Goal: Task Accomplishment & Management: Use online tool/utility

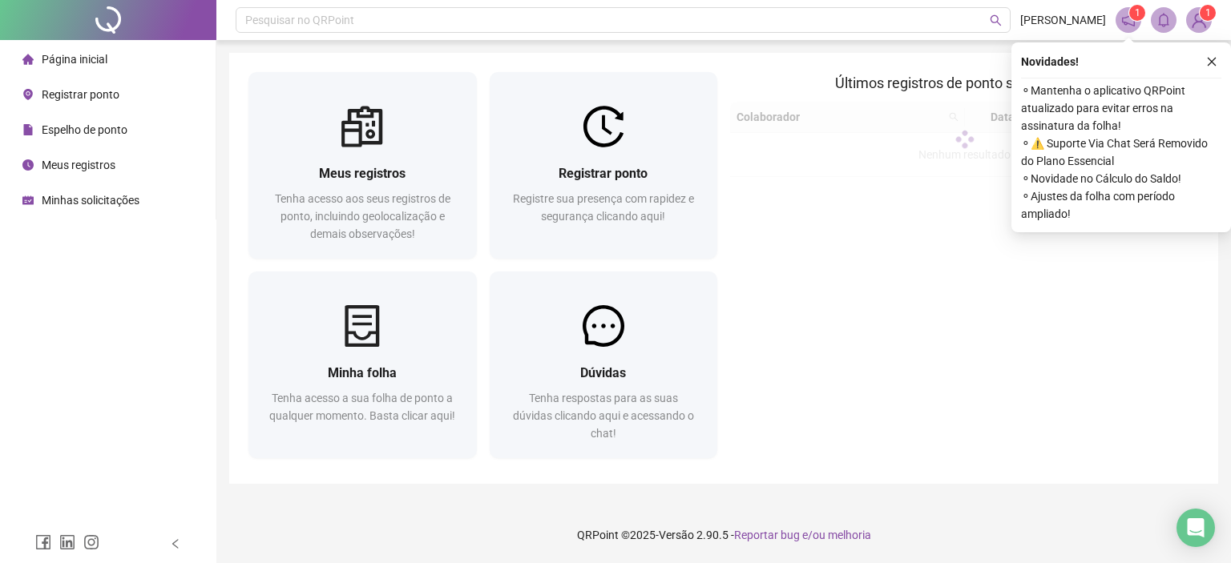
click at [71, 95] on span "Registrar ponto" at bounding box center [81, 94] width 78 height 13
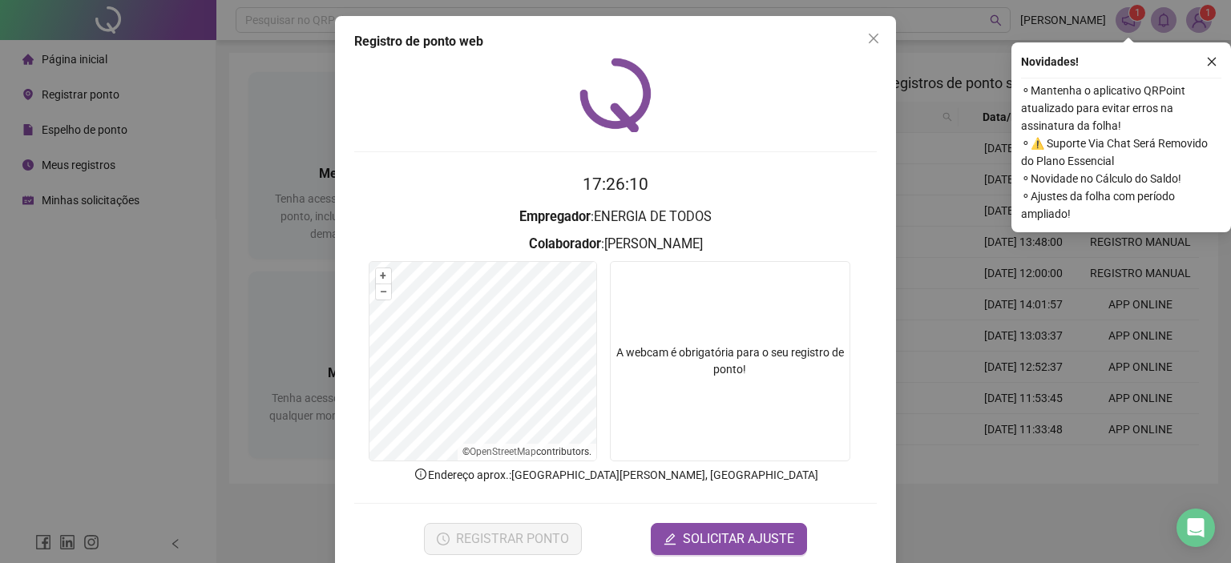
scroll to position [26, 0]
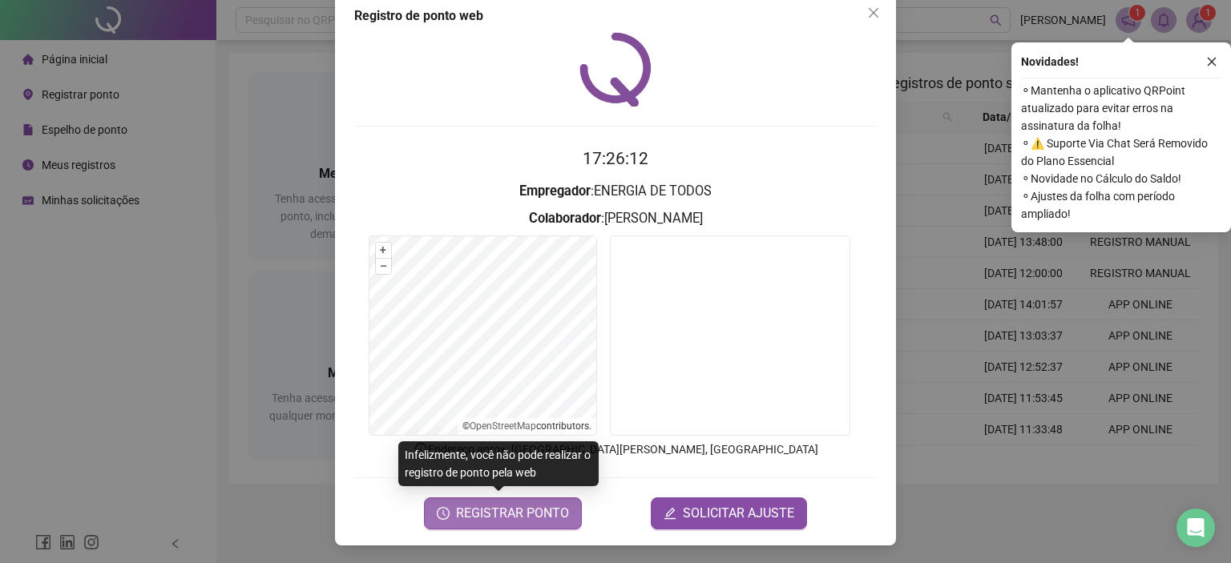
click at [484, 515] on span "REGISTRAR PONTO" at bounding box center [512, 513] width 113 height 19
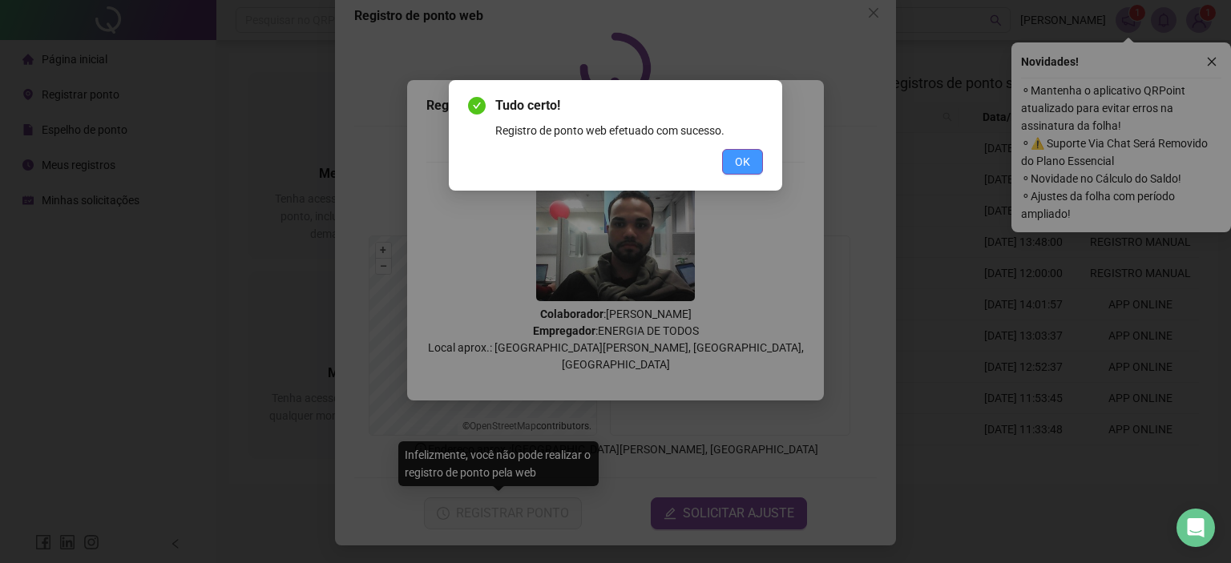
click at [739, 159] on span "OK" at bounding box center [742, 162] width 15 height 18
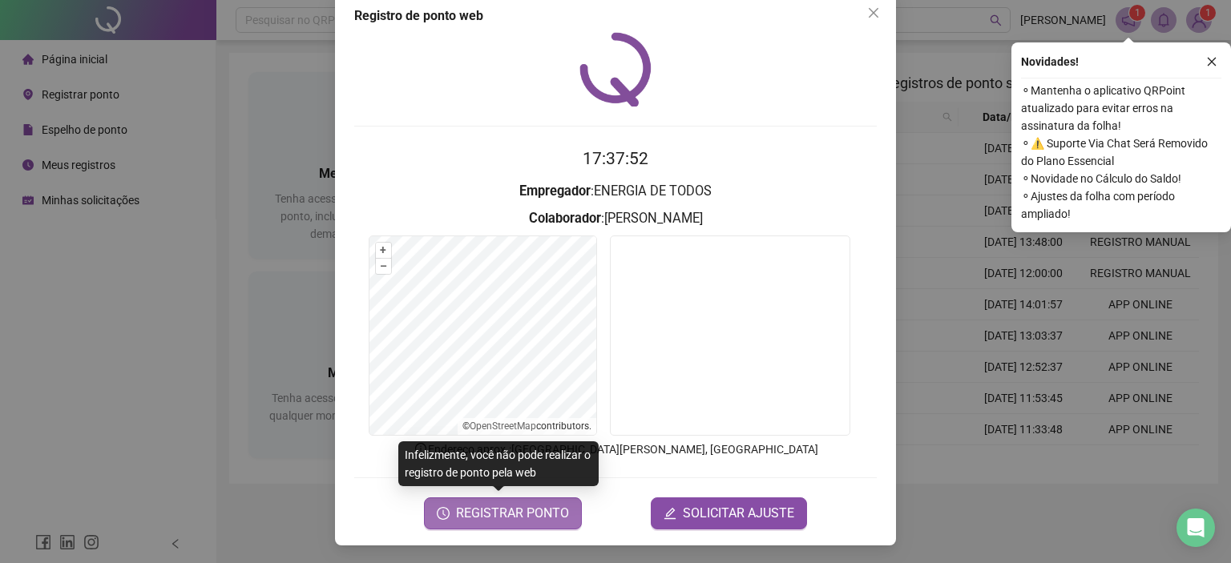
click at [513, 500] on button "REGISTRAR PONTO" at bounding box center [503, 513] width 158 height 32
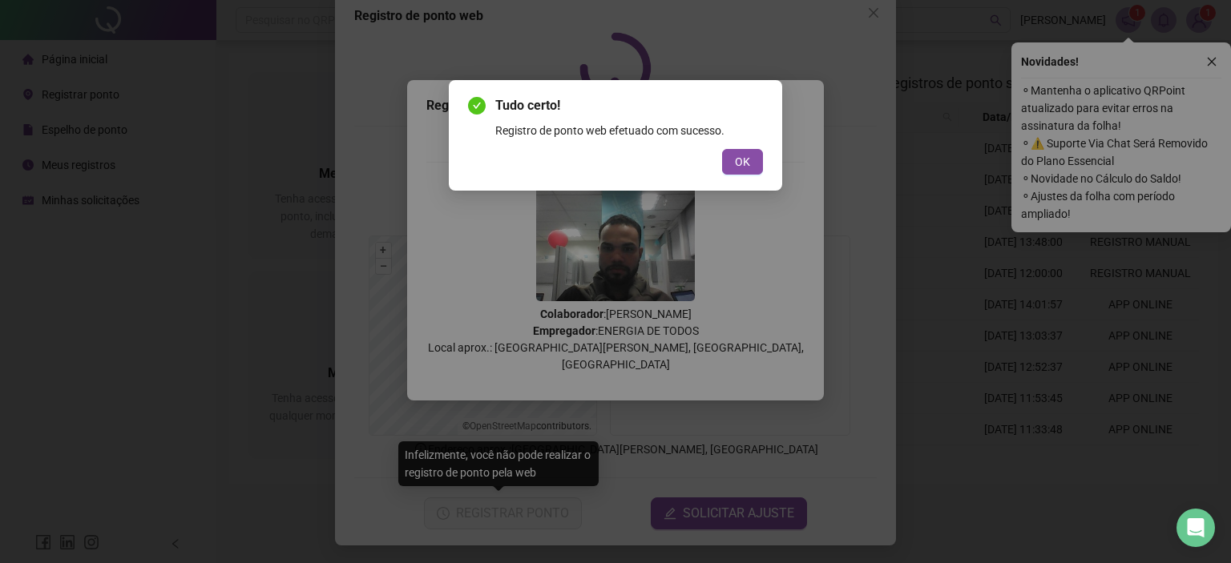
click at [757, 161] on button "OK" at bounding box center [742, 162] width 41 height 26
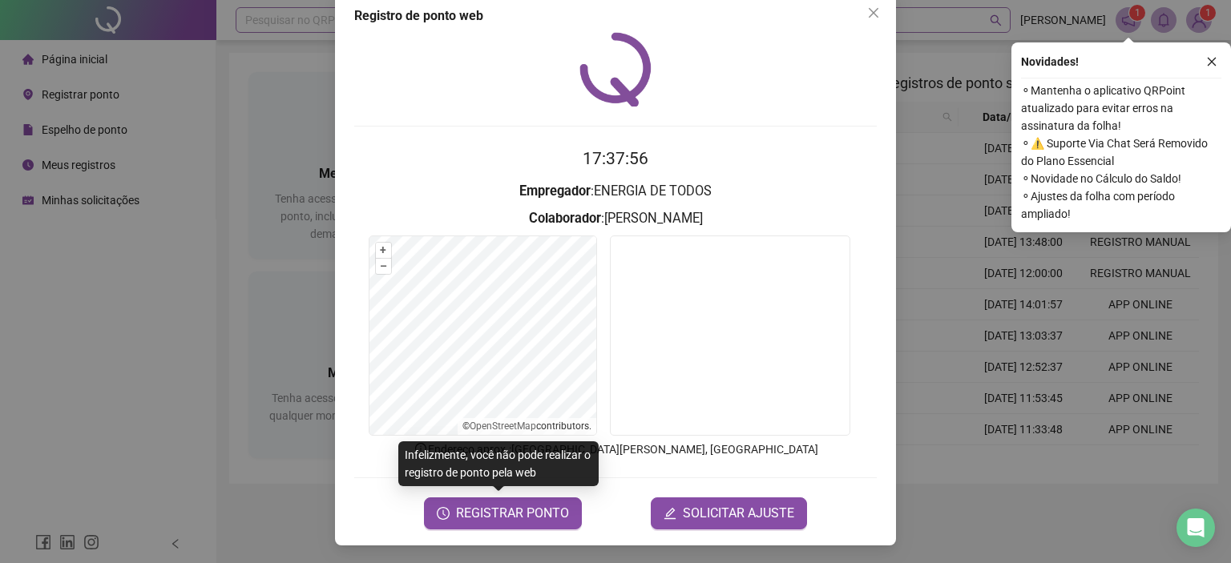
click at [867, 18] on icon "close" at bounding box center [873, 12] width 13 height 13
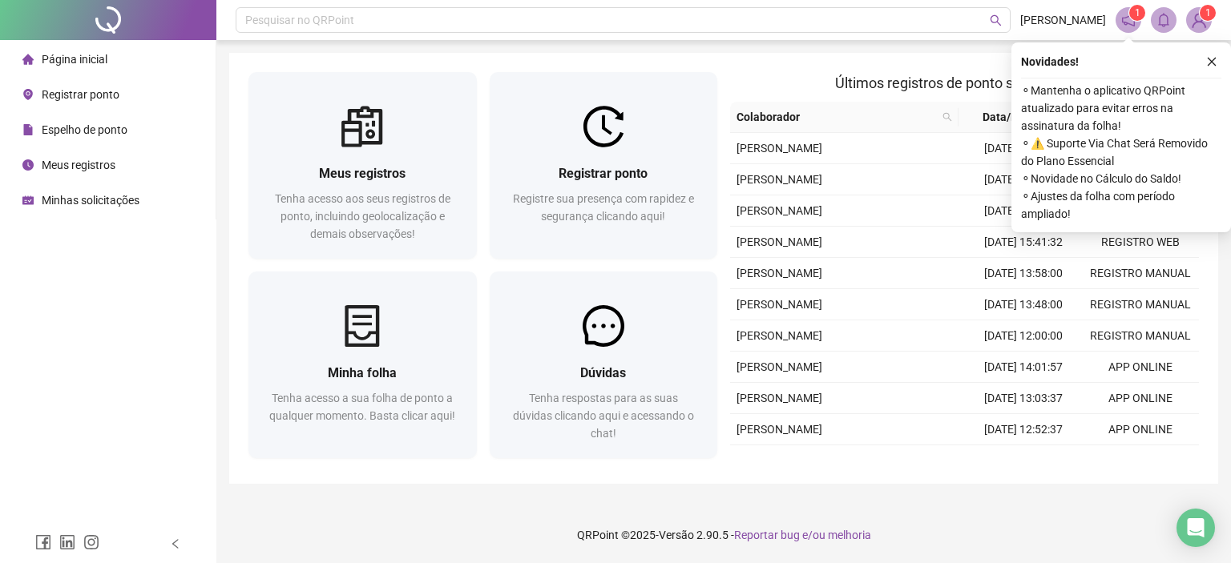
click at [48, 92] on span "Registrar ponto" at bounding box center [81, 94] width 78 height 13
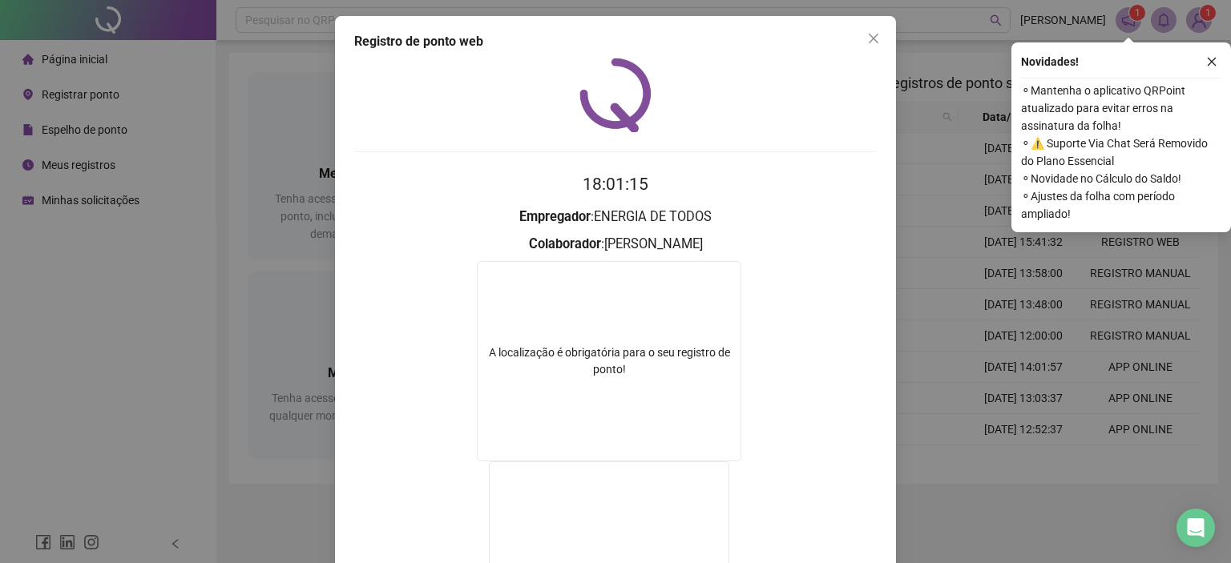
click at [568, 329] on div "A localização é obrigatória para o seu registro de ponto!" at bounding box center [609, 361] width 264 height 200
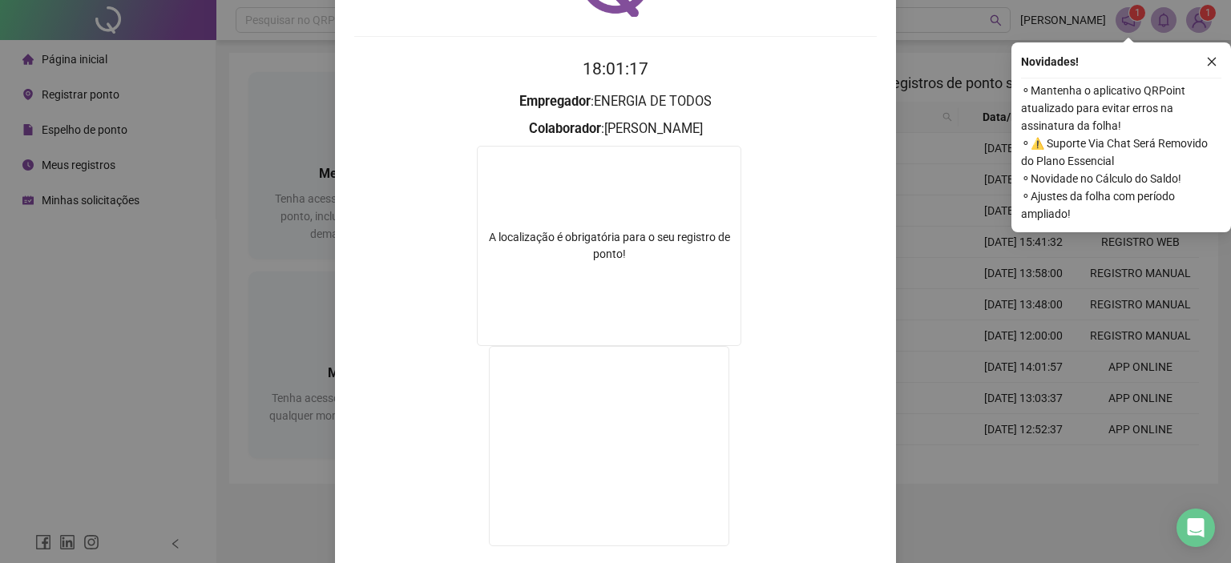
scroll to position [208, 0]
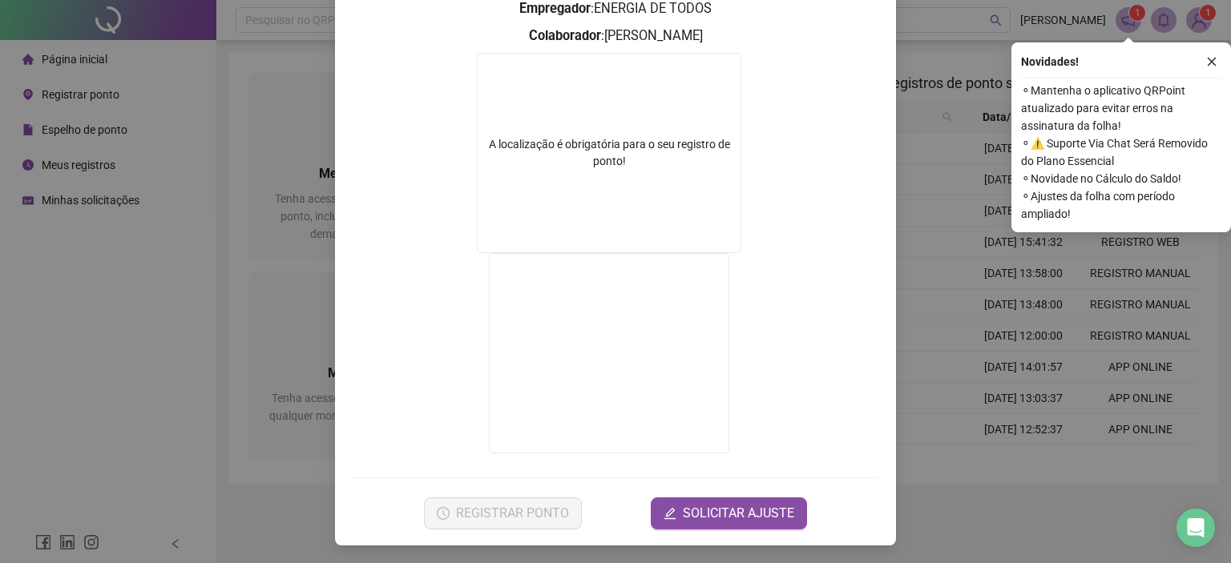
click at [154, 259] on div "Registro de ponto web 18:01:17 Empregador : ENERGIA DE TODOS Colaborador : WENE…" at bounding box center [615, 281] width 1231 height 563
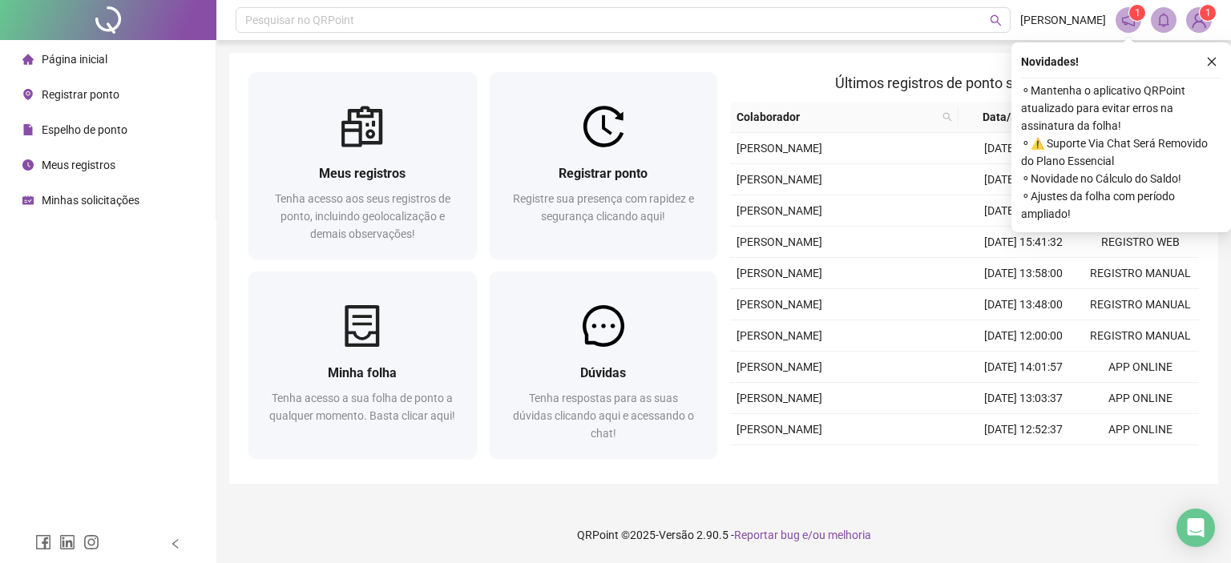
click at [39, 95] on div "Registrar ponto" at bounding box center [70, 95] width 97 height 32
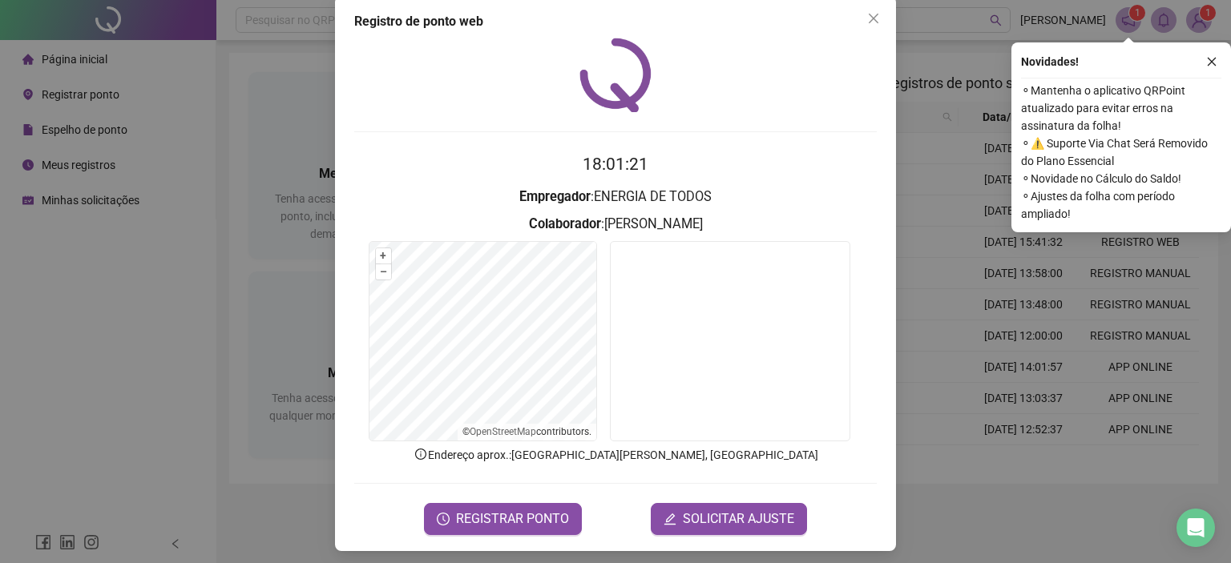
scroll to position [26, 0]
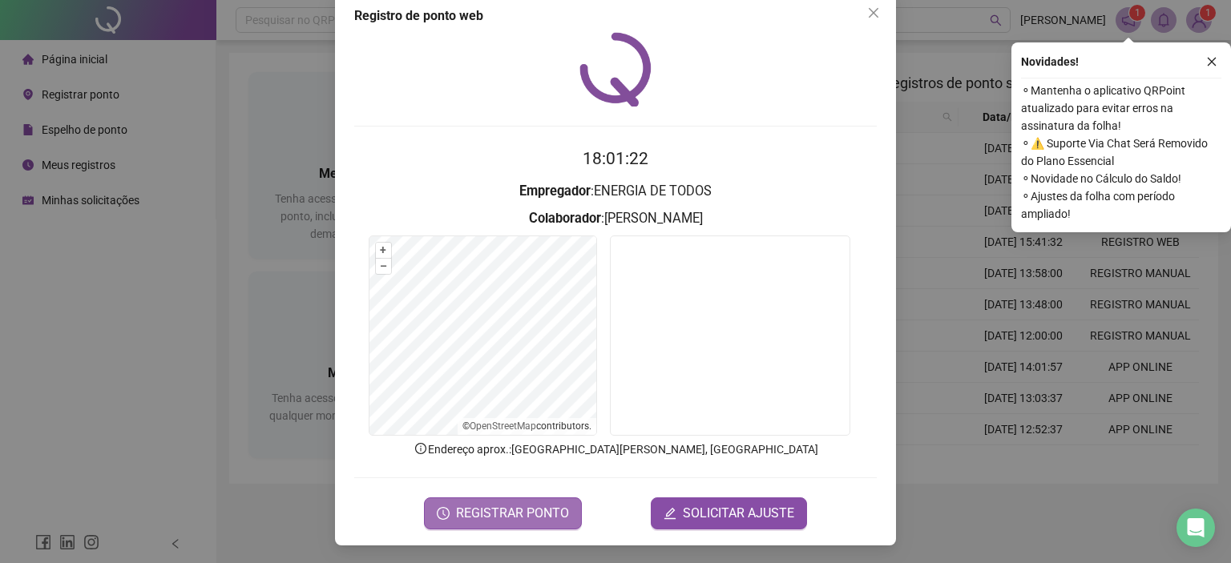
click at [487, 515] on span "REGISTRAR PONTO" at bounding box center [512, 513] width 113 height 19
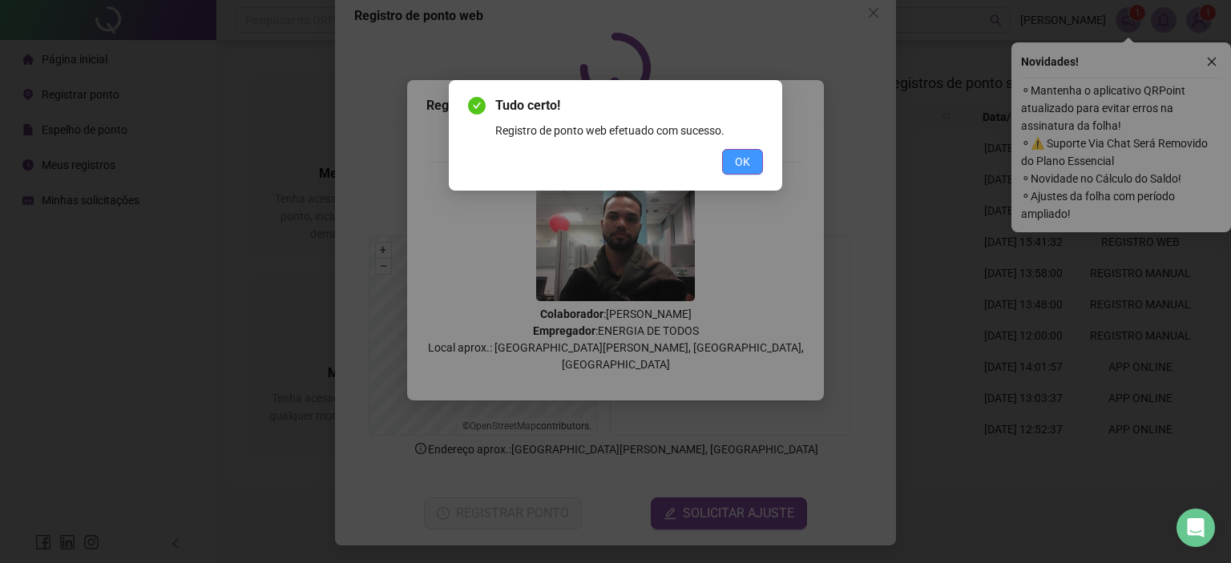
click at [747, 172] on button "OK" at bounding box center [742, 162] width 41 height 26
